Goal: Task Accomplishment & Management: Complete application form

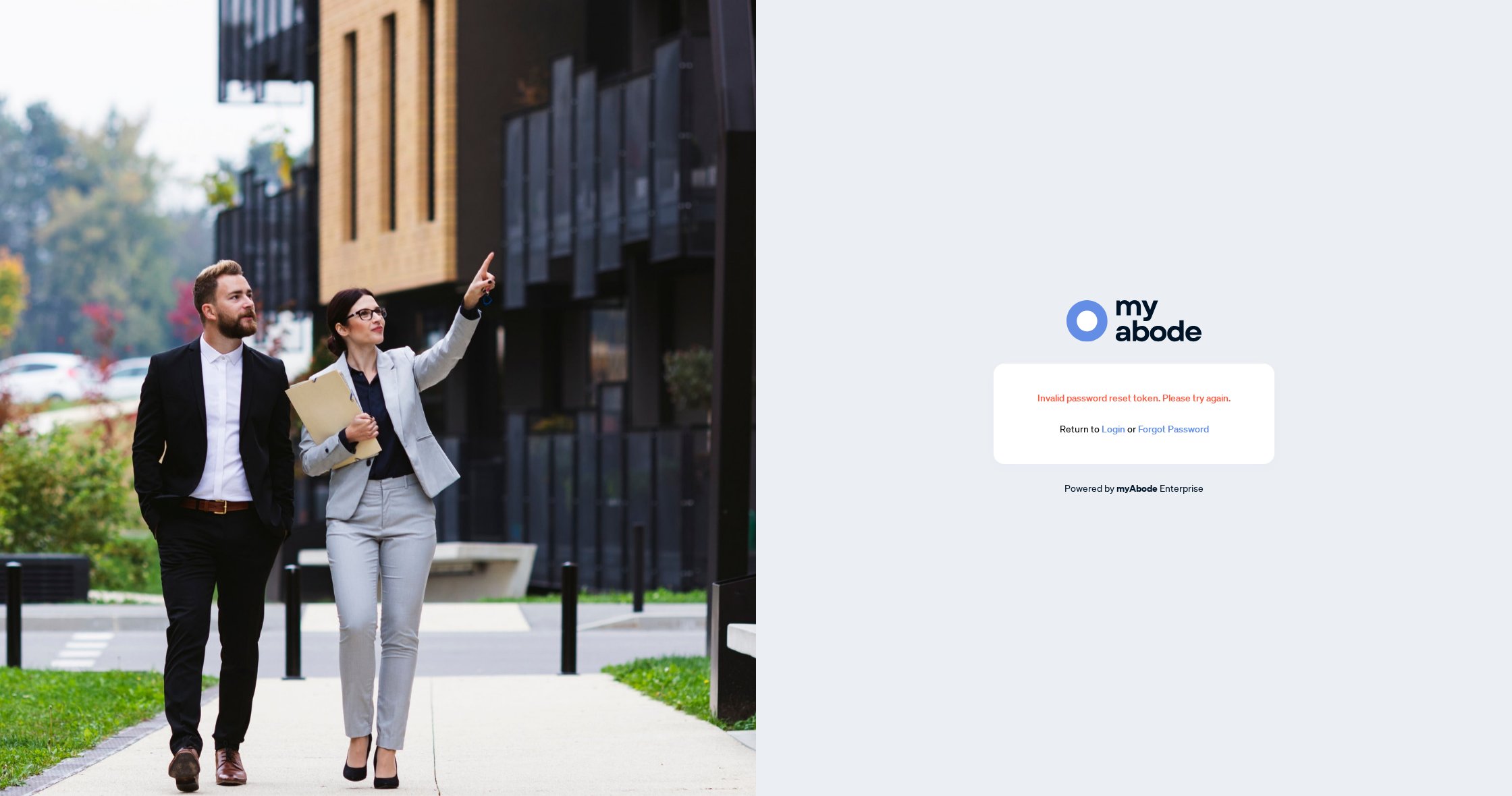
click at [1114, 432] on link "Login" at bounding box center [1113, 429] width 23 height 12
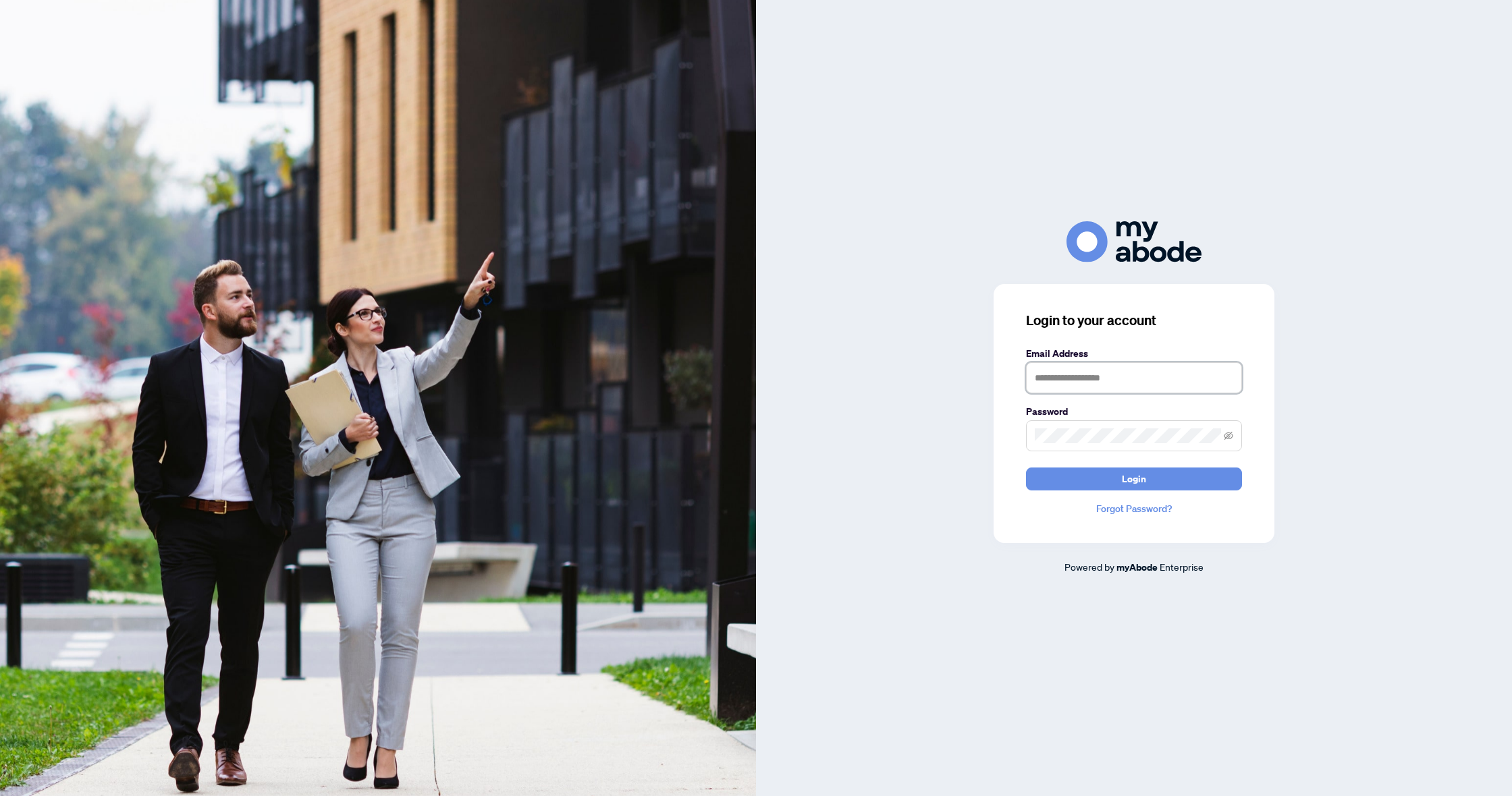
type input "**********"
click at [1134, 479] on button "Login" at bounding box center [1134, 479] width 216 height 23
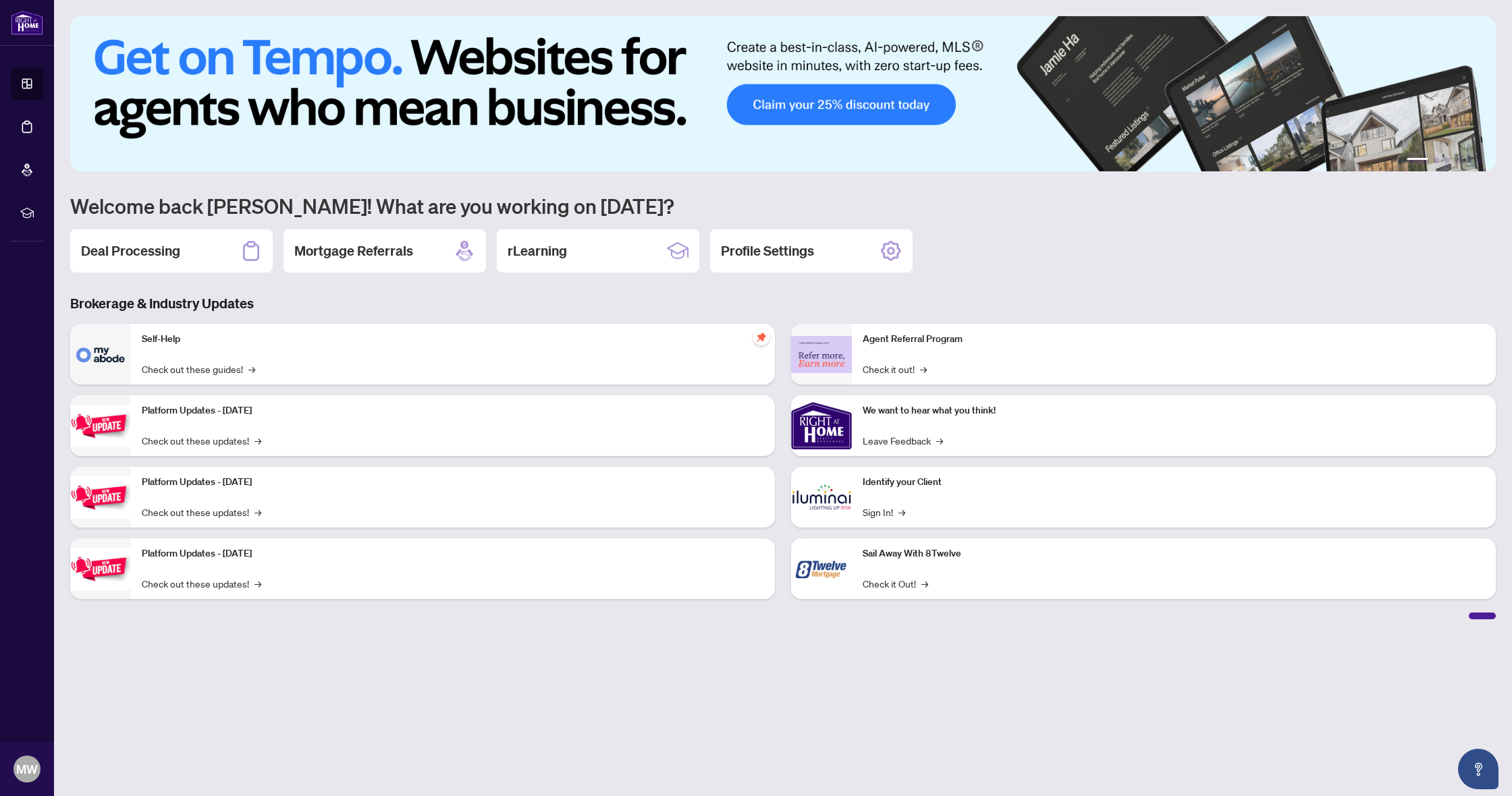
drag, startPoint x: 110, startPoint y: 256, endPoint x: 133, endPoint y: 354, distance: 100.7
click at [110, 256] on h2 "Deal Processing" at bounding box center [130, 250] width 99 height 19
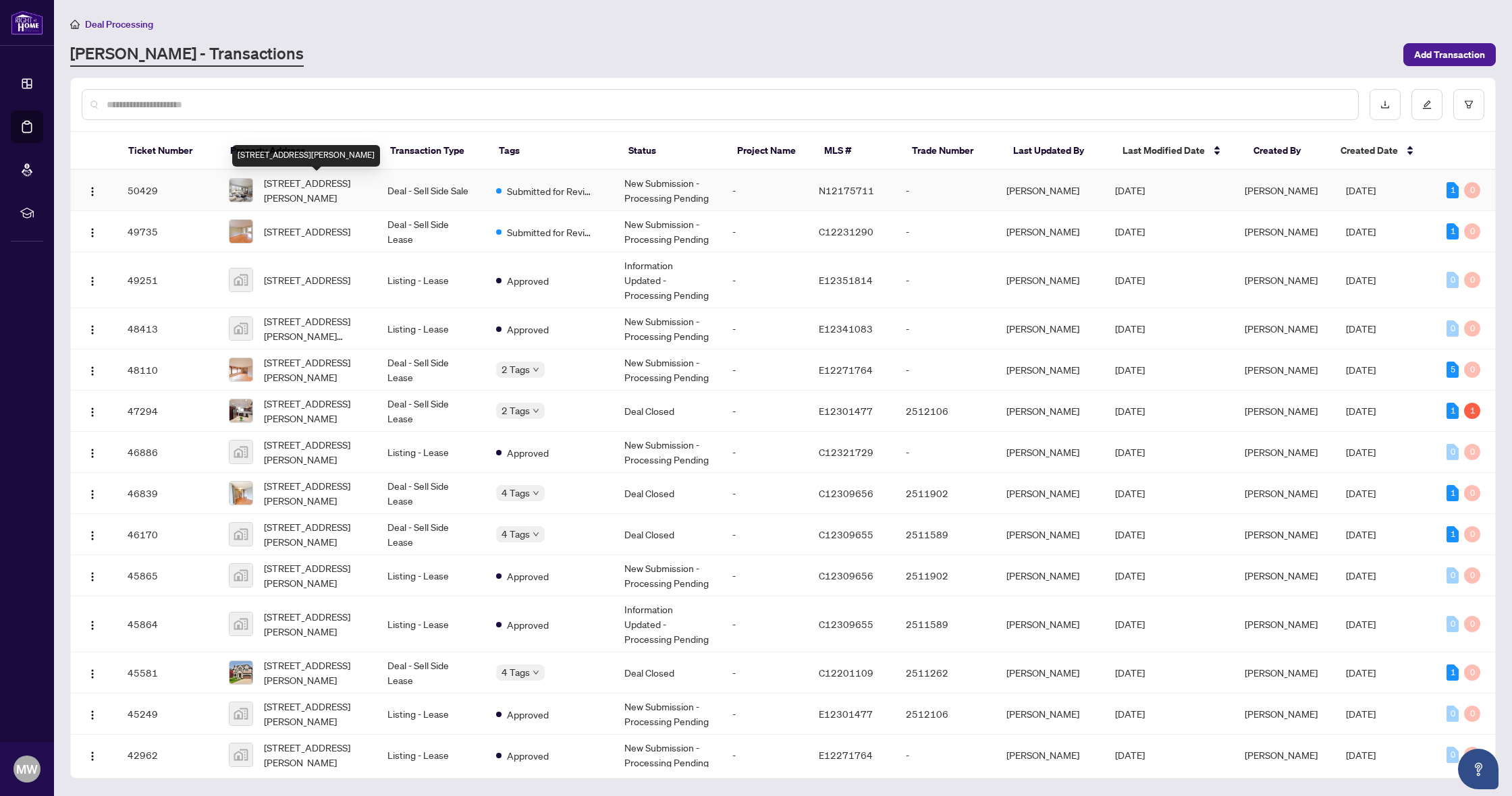
click at [314, 197] on span "[STREET_ADDRESS][PERSON_NAME]" at bounding box center [315, 190] width 102 height 30
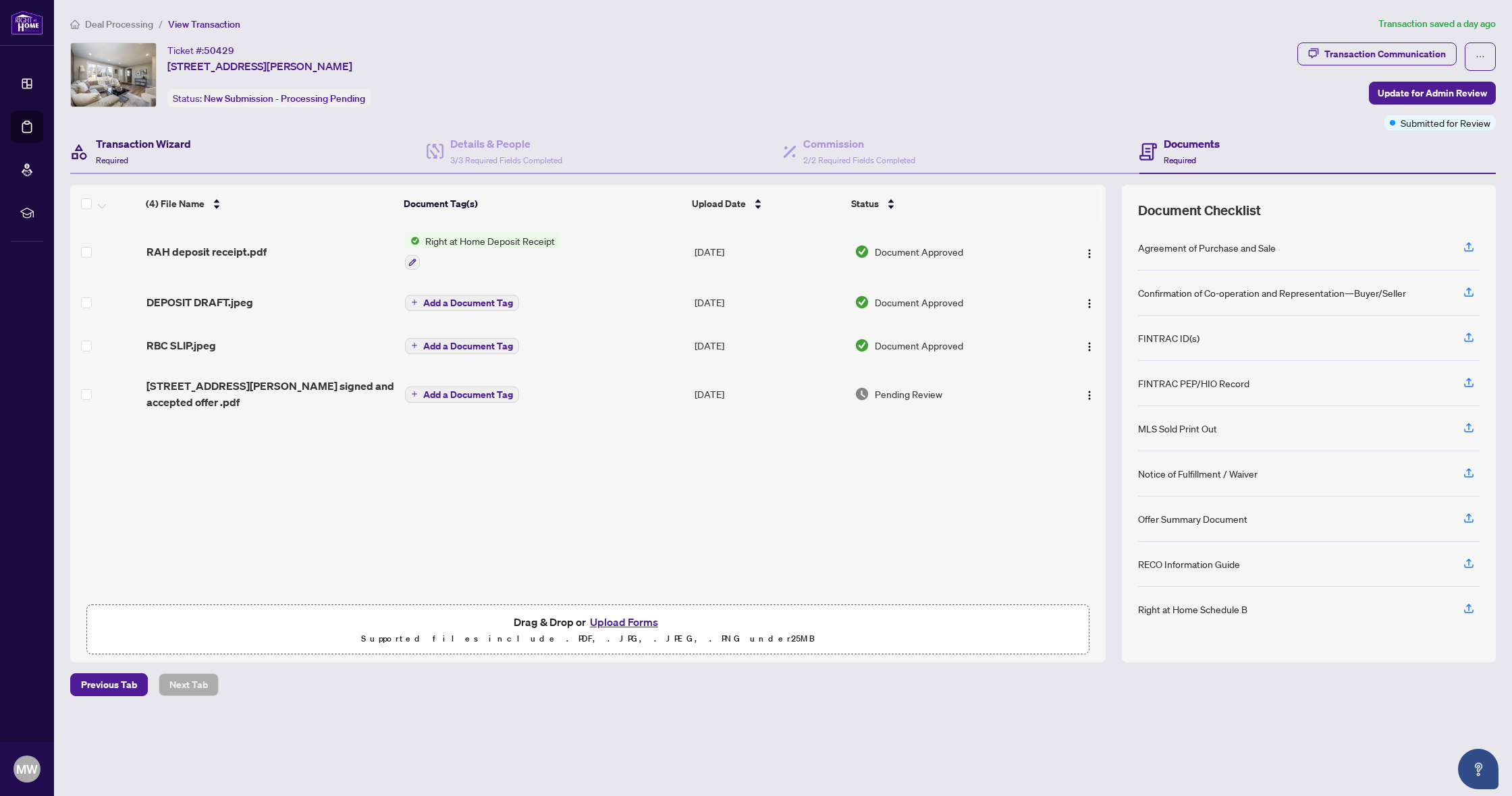
click at [140, 160] on div "Transaction Wizard Required" at bounding box center [143, 151] width 96 height 32
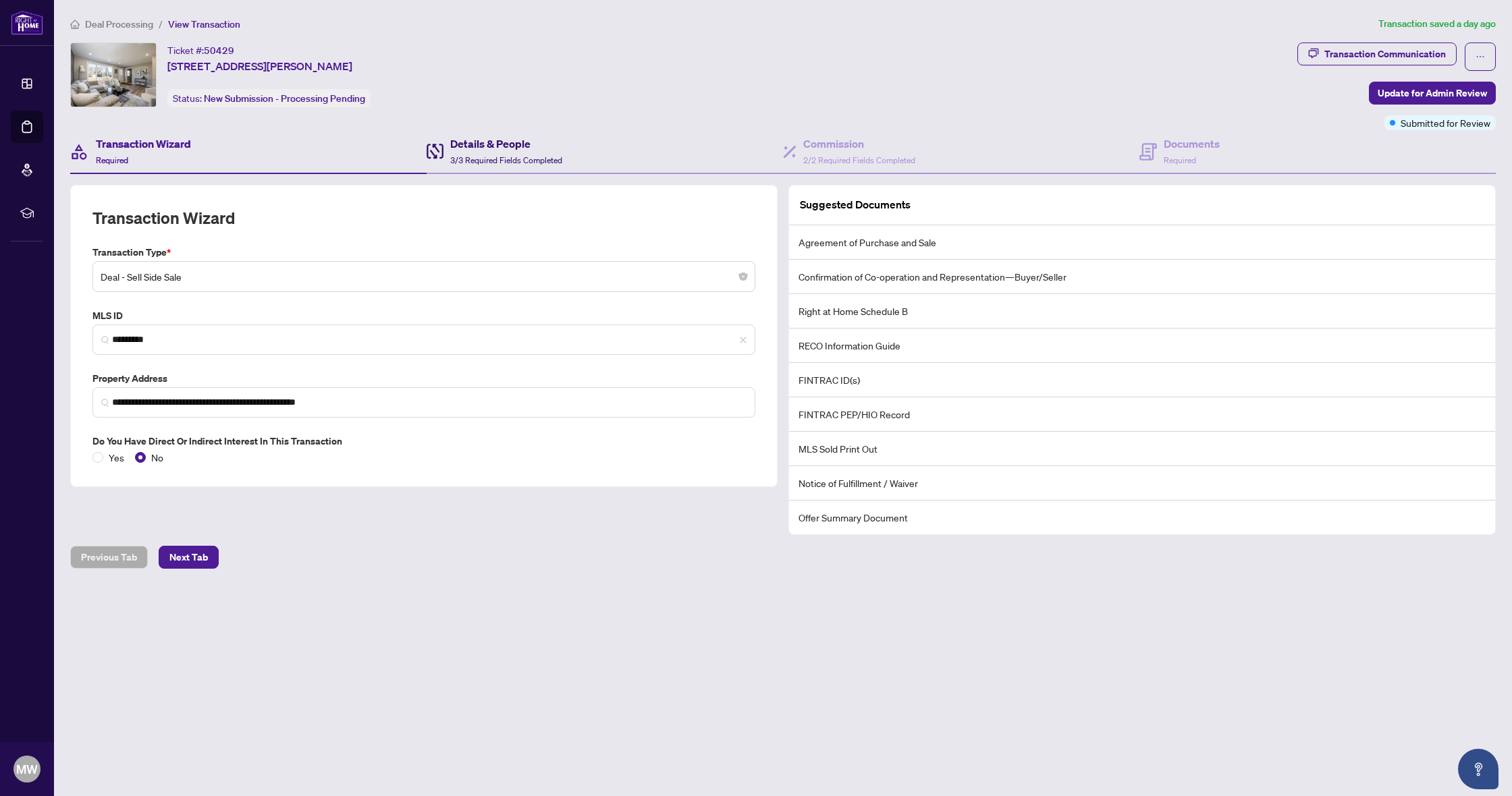
click at [460, 152] on div "Details & People 3/3 Required Fields Completed" at bounding box center [506, 151] width 112 height 32
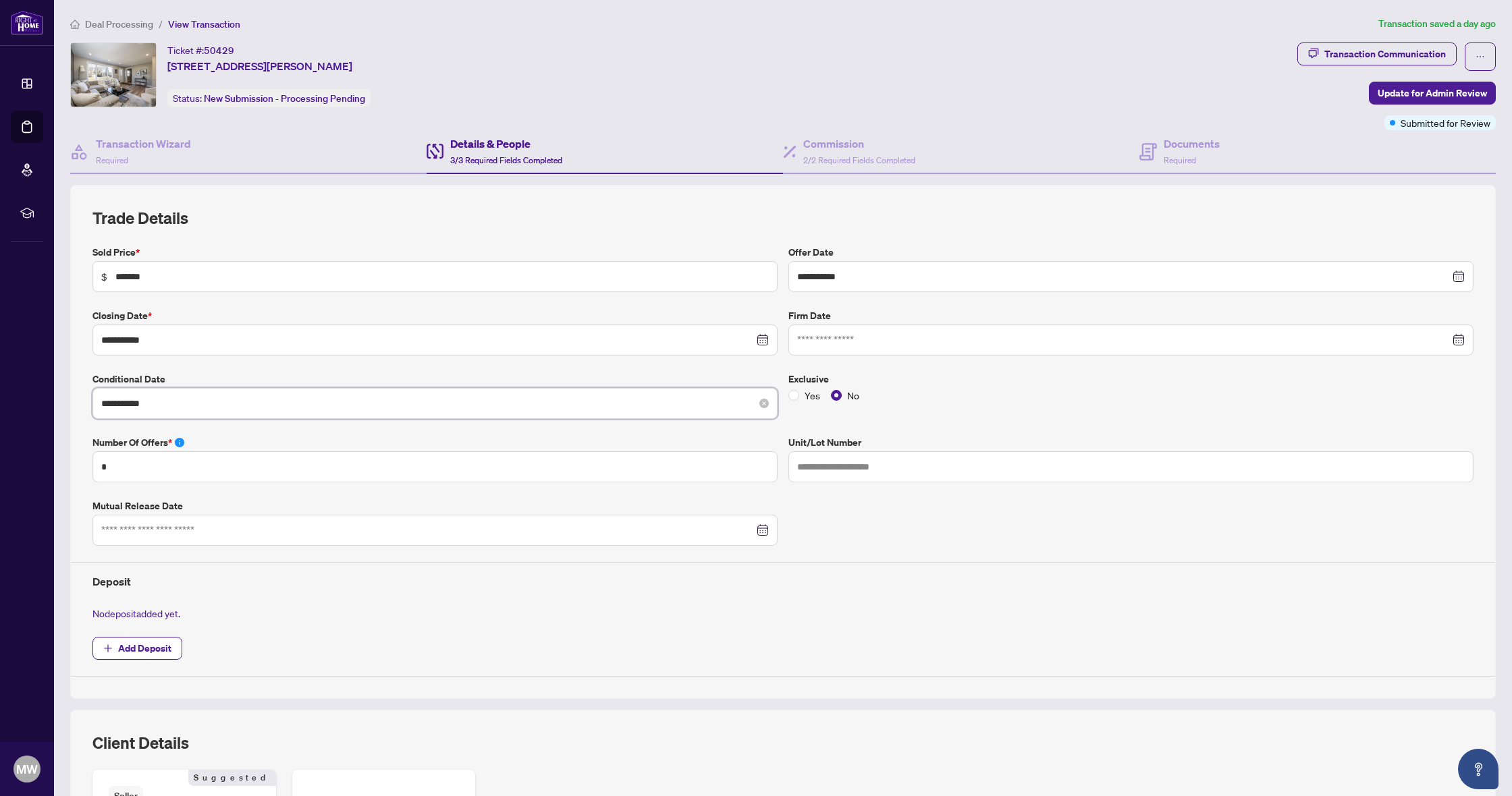
click at [225, 402] on input "**********" at bounding box center [427, 404] width 653 height 15
click at [258, 432] on span "Next month (PageDown)" at bounding box center [258, 434] width 6 height 6
type input "**********"
drag, startPoint x: 164, startPoint y: 492, endPoint x: 211, endPoint y: 476, distance: 49.6
click at [164, 492] on div "2" at bounding box center [164, 490] width 16 height 16
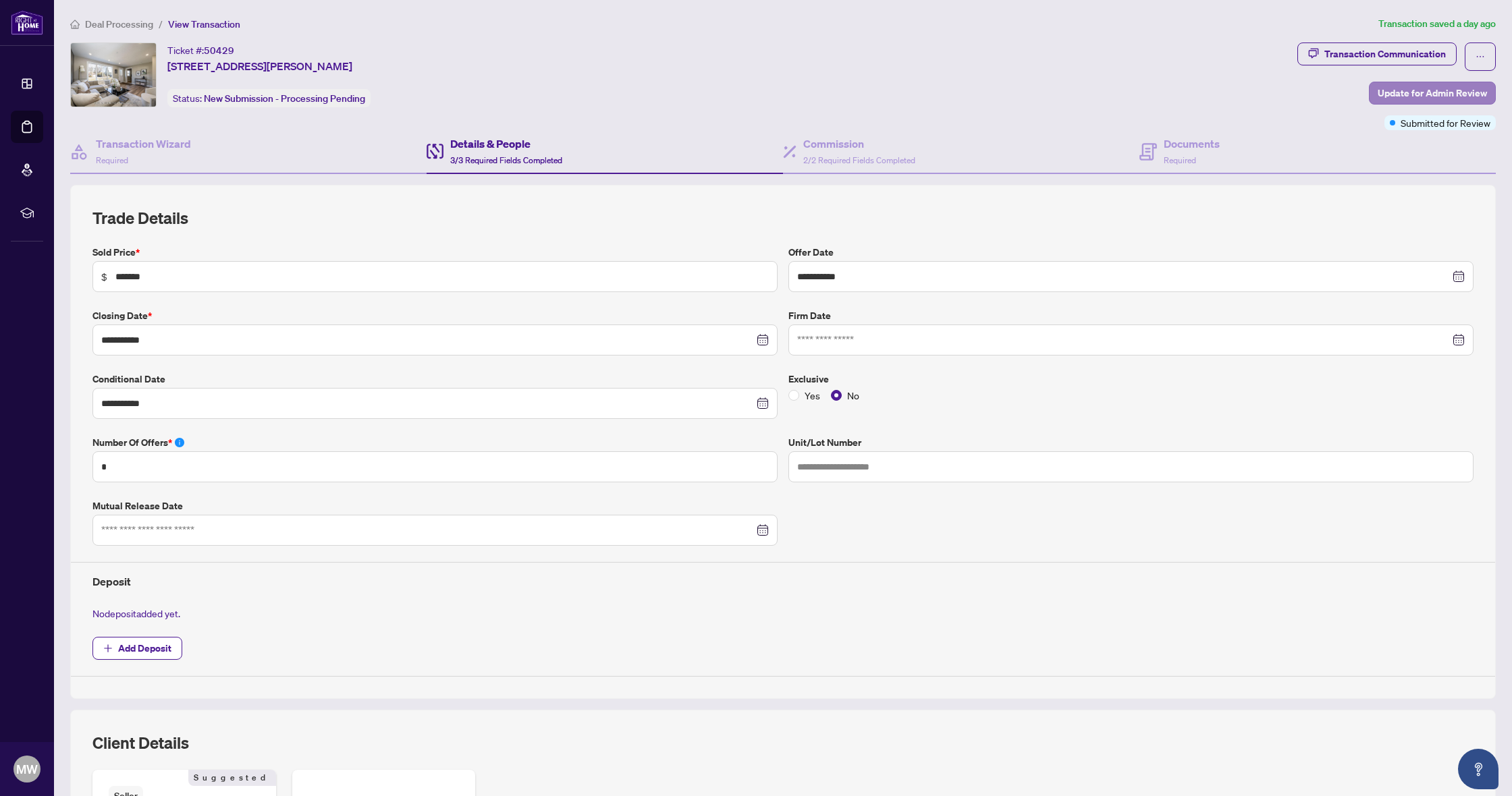
click at [1396, 94] on span "Update for Admin Review" at bounding box center [1433, 93] width 110 height 21
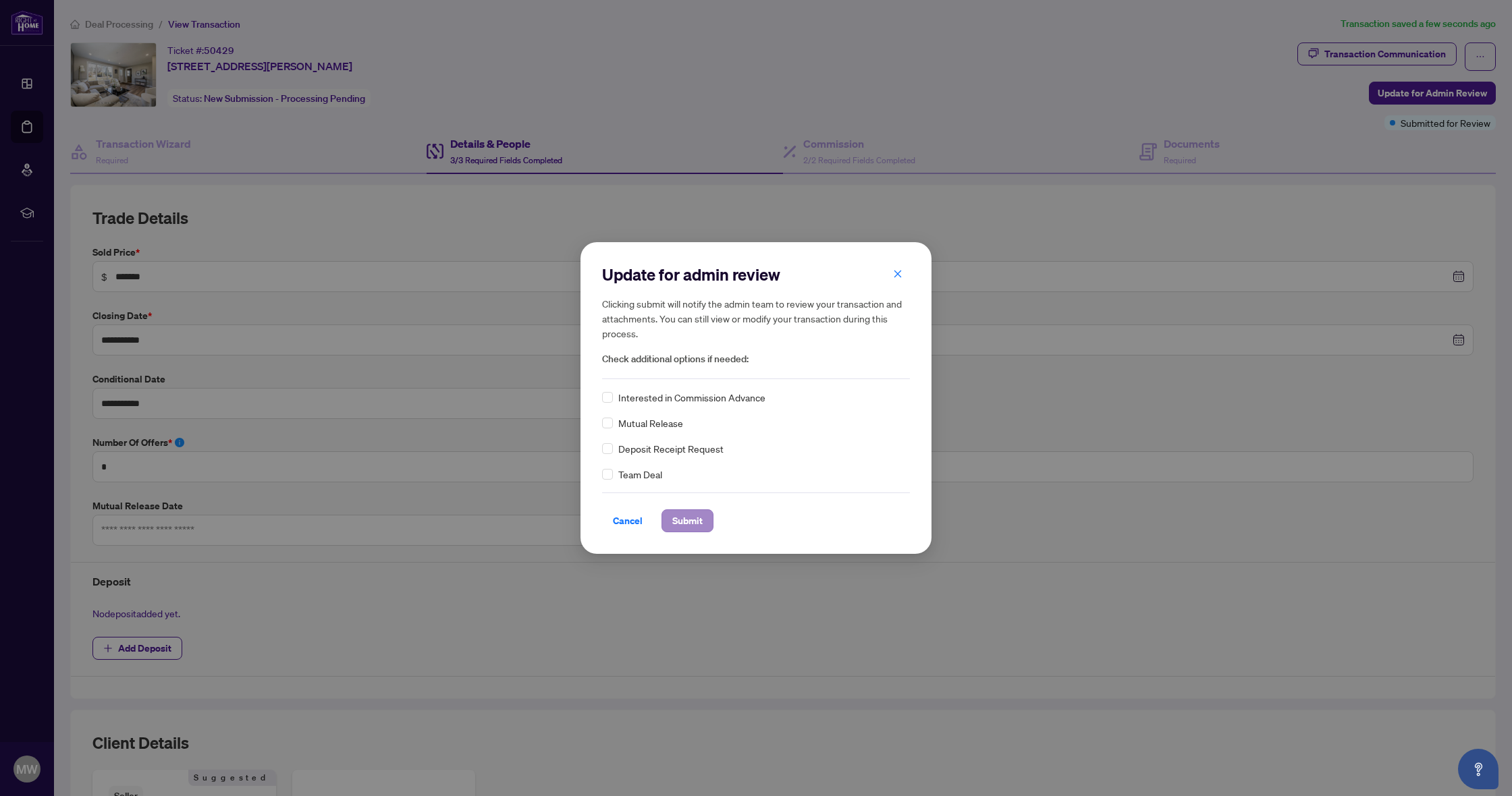
click at [694, 514] on span "Submit" at bounding box center [688, 520] width 31 height 21
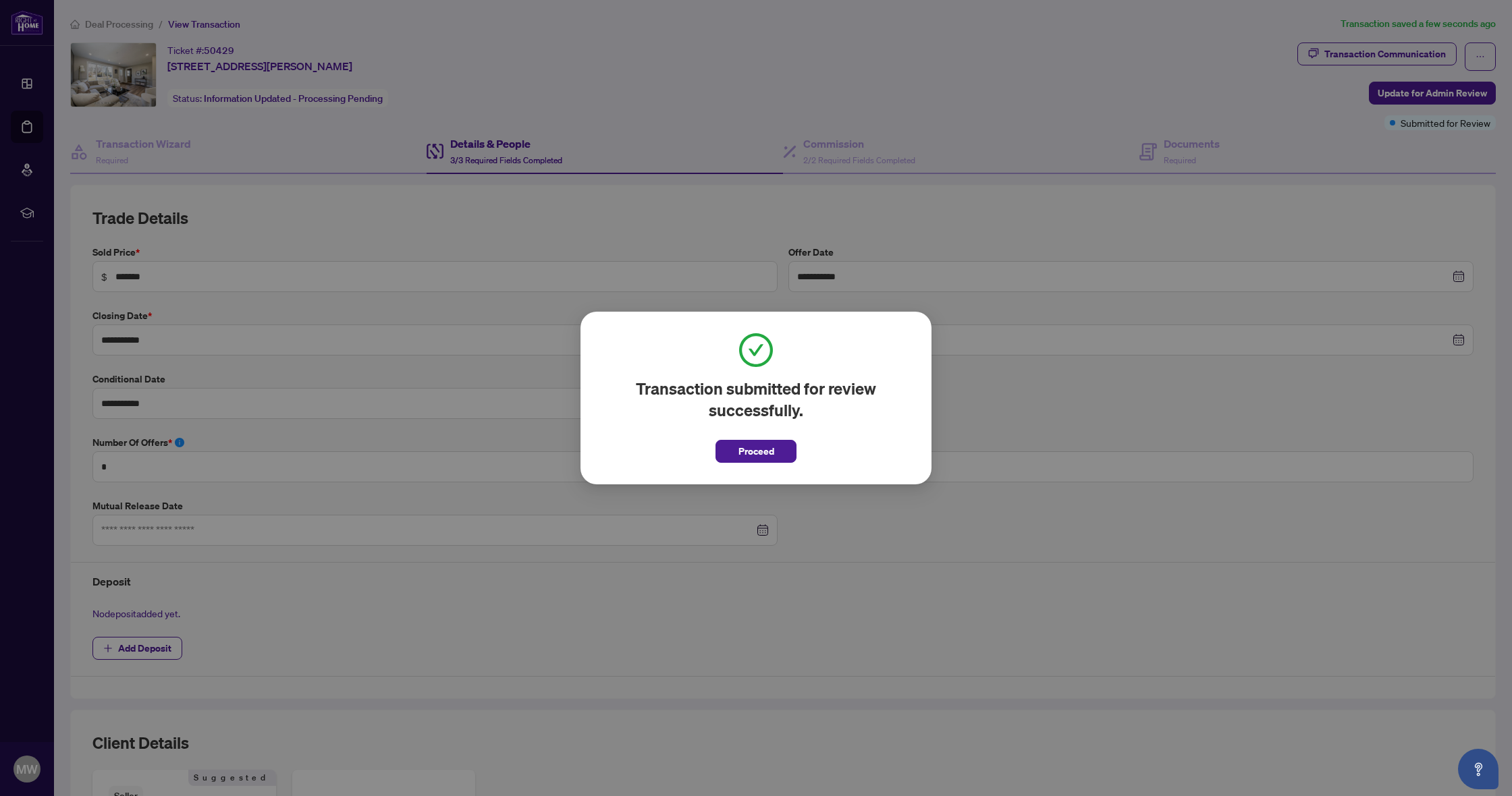
drag, startPoint x: 759, startPoint y: 462, endPoint x: 774, endPoint y: 458, distance: 15.5
click at [759, 462] on span "Proceed" at bounding box center [756, 451] width 36 height 21
